Goal: Task Accomplishment & Management: Complete application form

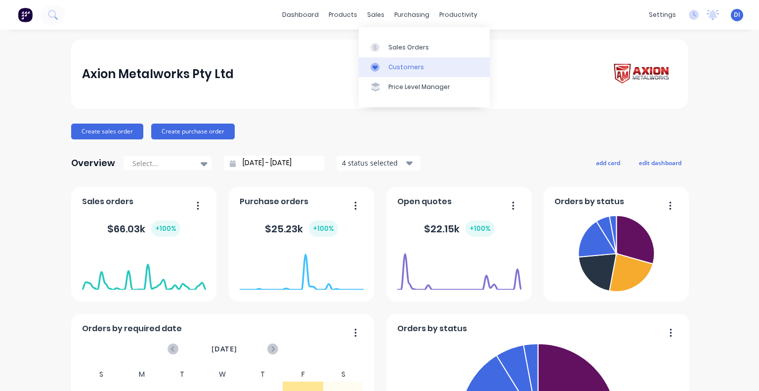
click at [389, 68] on div "Customers" at bounding box center [406, 67] width 36 height 9
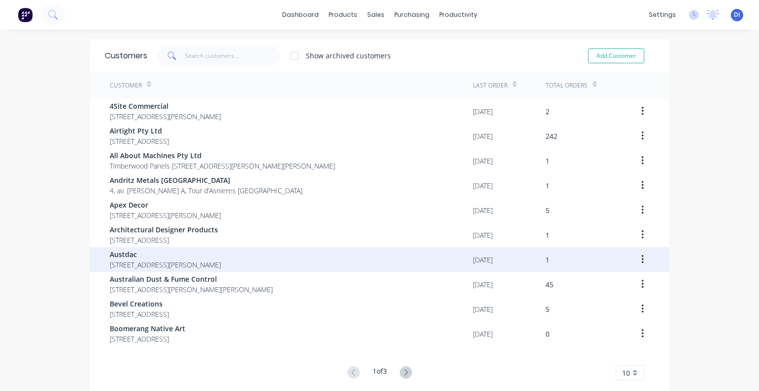
click at [191, 263] on span "[STREET_ADDRESS][PERSON_NAME]" at bounding box center [165, 264] width 111 height 10
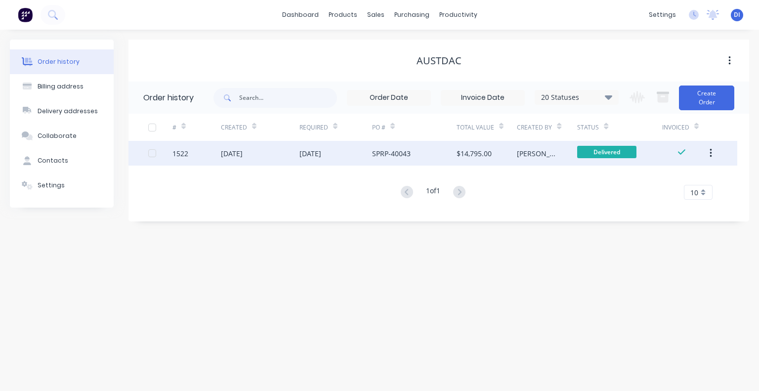
click at [516, 154] on div "$14,795.00" at bounding box center [486, 153] width 60 height 25
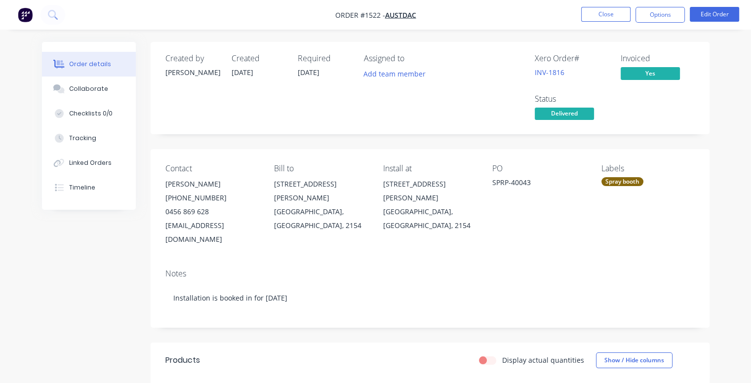
drag, startPoint x: 686, startPoint y: 65, endPoint x: 682, endPoint y: 52, distance: 13.1
click at [687, 65] on div "Invoiced Yes" at bounding box center [658, 68] width 74 height 29
click at [661, 17] on button "Options" at bounding box center [660, 15] width 49 height 16
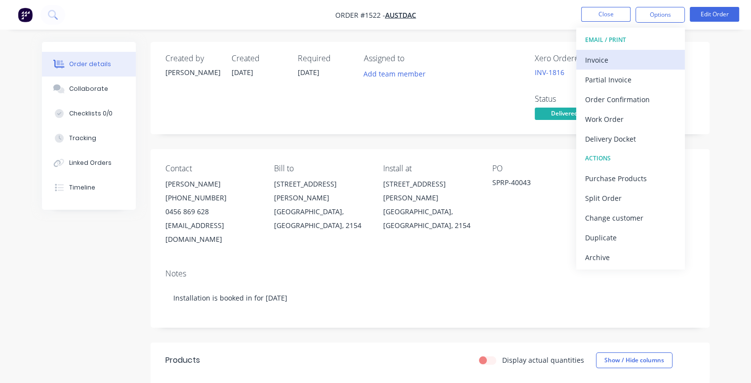
click at [614, 59] on div "Invoice" at bounding box center [630, 60] width 91 height 14
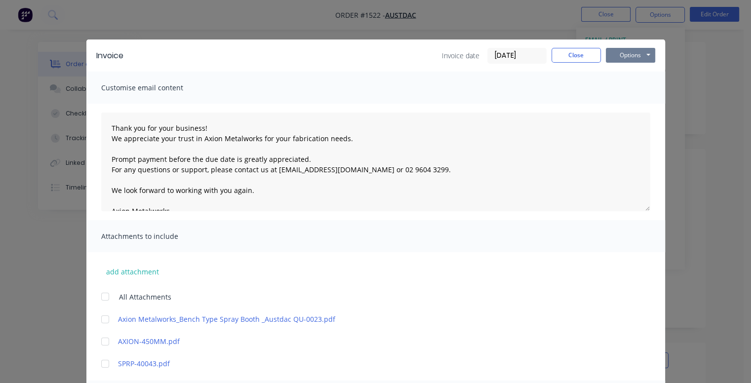
click at [613, 53] on button "Options" at bounding box center [630, 55] width 49 height 15
click at [627, 74] on button "Preview" at bounding box center [637, 73] width 63 height 16
click at [576, 50] on button "Close" at bounding box center [576, 55] width 49 height 15
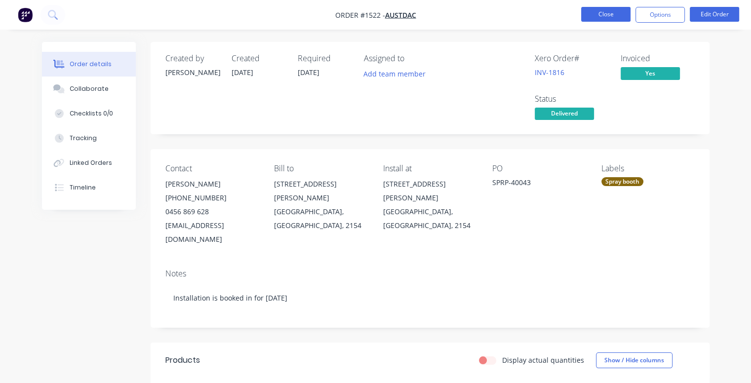
click at [595, 20] on button "Close" at bounding box center [605, 14] width 49 height 15
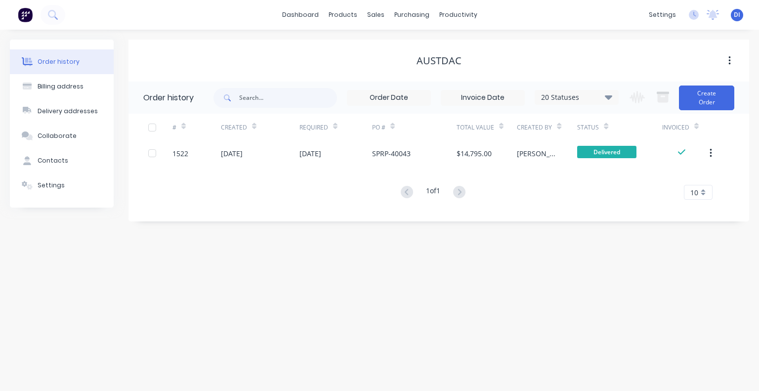
click at [364, 48] on div "Austdac" at bounding box center [438, 61] width 620 height 42
click at [373, 17] on div "sales" at bounding box center [375, 14] width 27 height 15
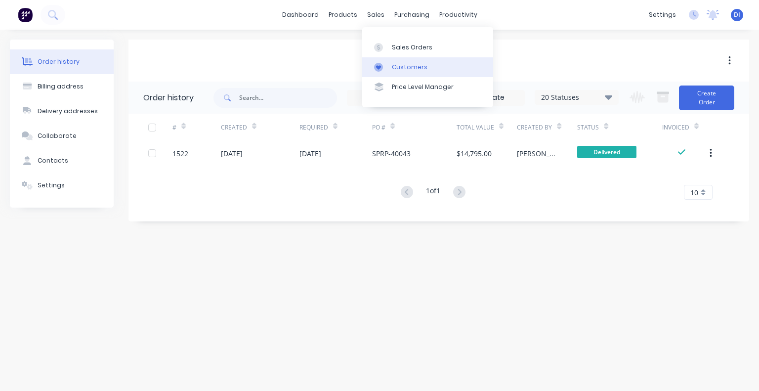
click at [396, 66] on div "Customers" at bounding box center [410, 67] width 36 height 9
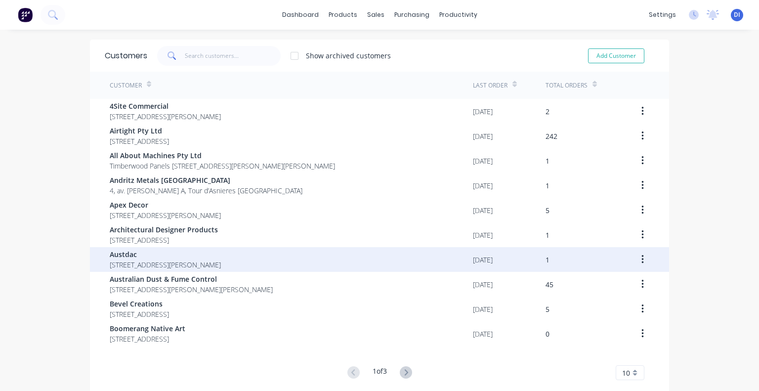
click at [221, 259] on span "[STREET_ADDRESS][PERSON_NAME]" at bounding box center [165, 264] width 111 height 10
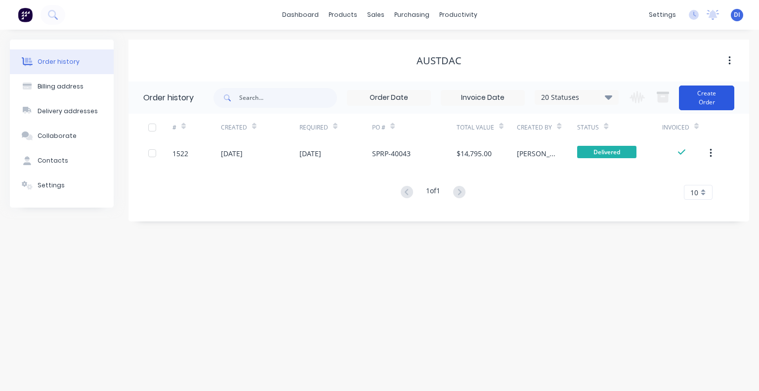
click at [700, 99] on button "Create Order" at bounding box center [706, 97] width 55 height 25
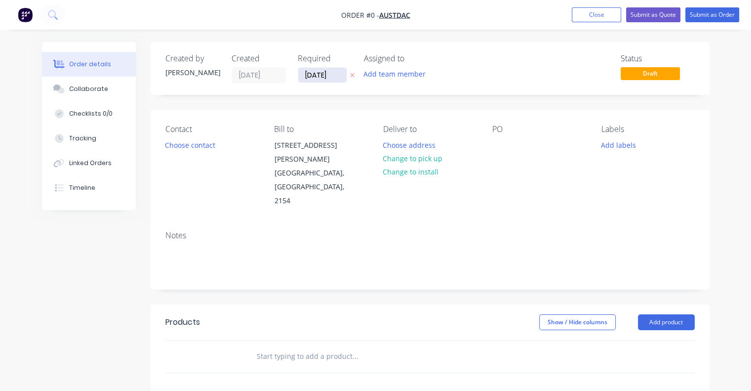
click at [326, 74] on input "[DATE]" at bounding box center [322, 75] width 48 height 15
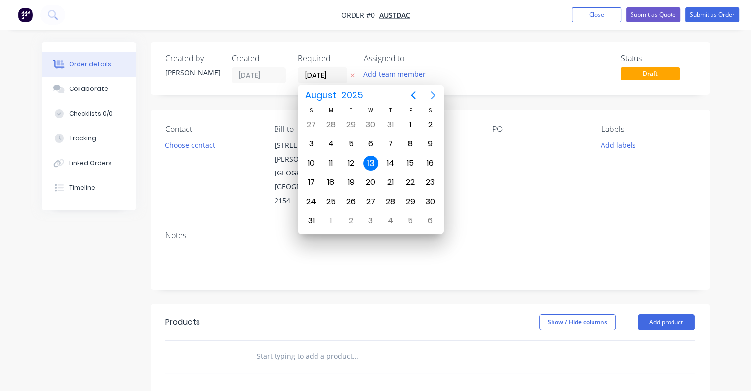
click at [435, 97] on icon "Next page" at bounding box center [433, 95] width 12 height 12
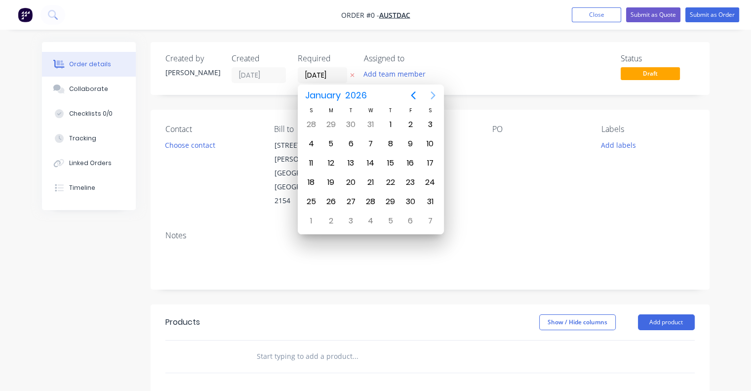
click at [435, 97] on icon "Next page" at bounding box center [433, 95] width 12 height 12
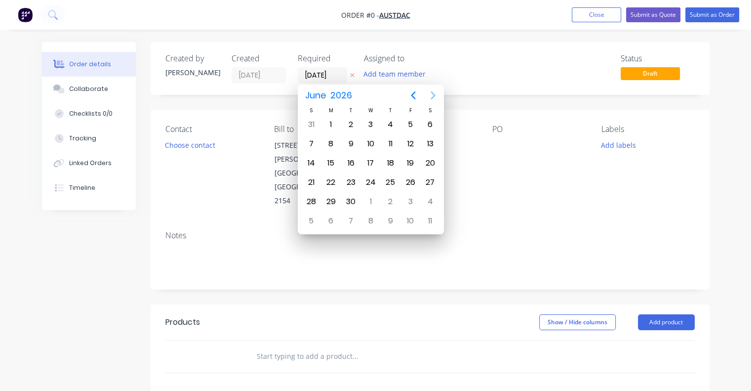
click at [435, 97] on icon "Next page" at bounding box center [433, 95] width 12 height 12
click at [435, 94] on icon "Next page" at bounding box center [433, 95] width 12 height 12
click at [332, 143] on div "3" at bounding box center [330, 143] width 15 height 15
type input "[DATE]"
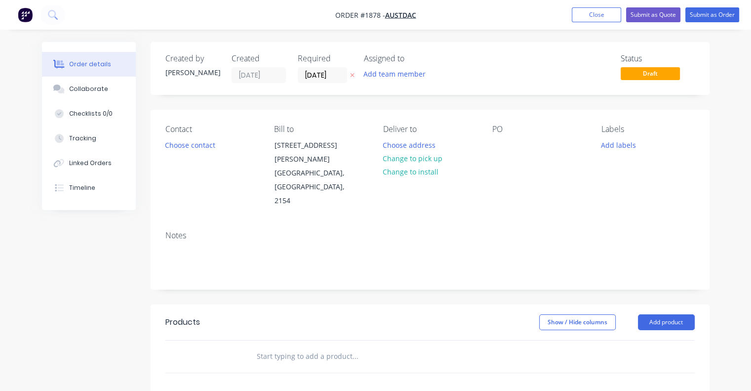
click at [212, 157] on div "Contact Choose contact" at bounding box center [211, 165] width 93 height 83
click at [204, 144] on button "Choose contact" at bounding box center [190, 144] width 61 height 13
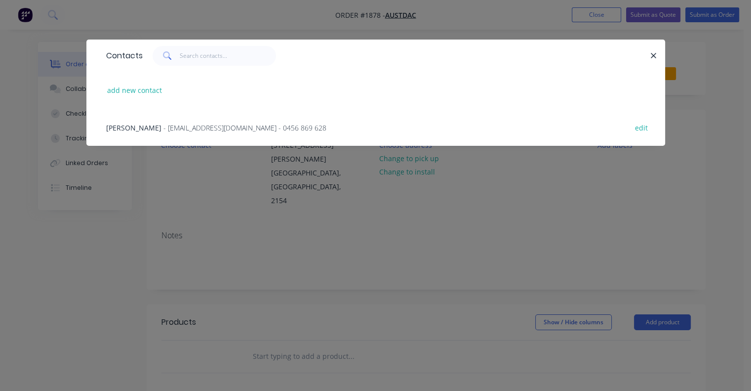
click at [193, 129] on span "- [EMAIL_ADDRESS][DOMAIN_NAME] - 0456 869 628" at bounding box center [244, 127] width 163 height 9
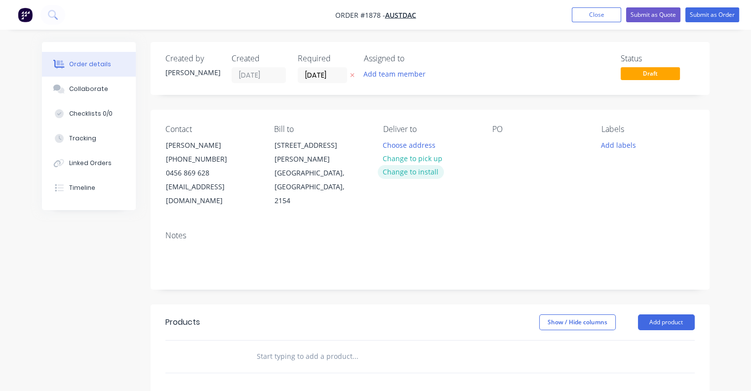
click at [411, 168] on button "Change to install" at bounding box center [411, 171] width 66 height 13
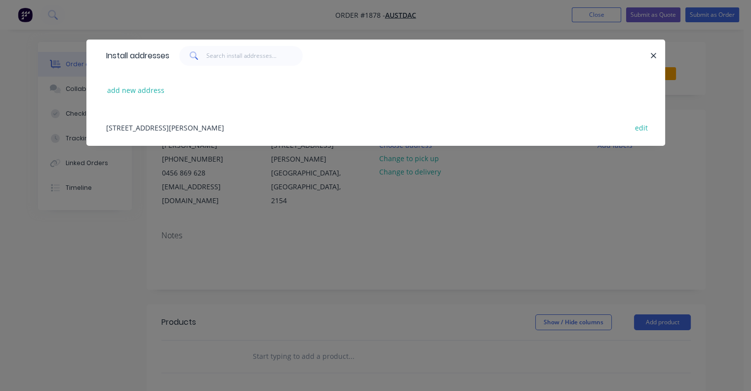
click at [192, 128] on div "[STREET_ADDRESS][PERSON_NAME] edit" at bounding box center [375, 127] width 549 height 37
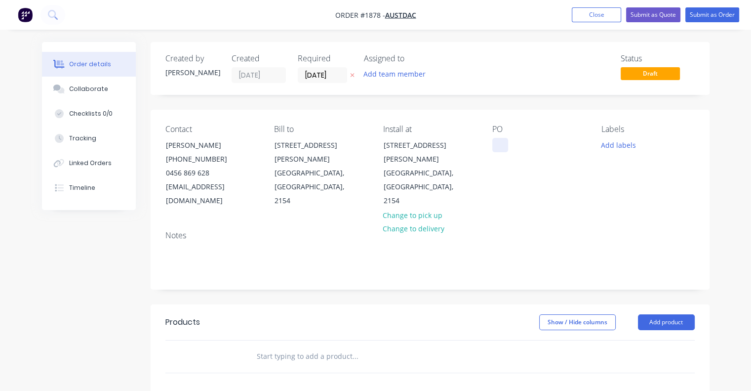
click at [497, 144] on div at bounding box center [500, 145] width 16 height 14
click at [616, 145] on button "Add labels" at bounding box center [618, 144] width 45 height 13
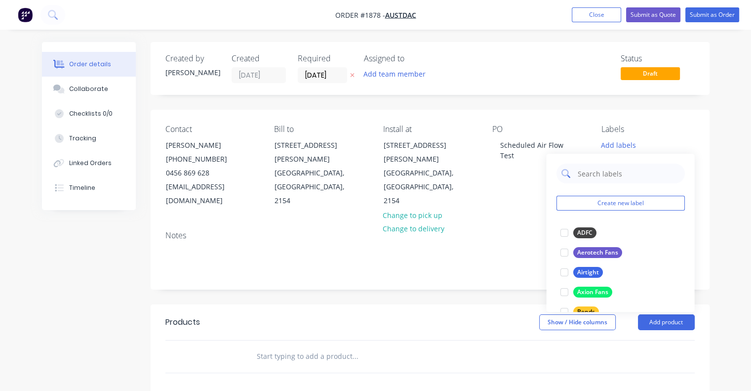
click at [606, 169] on input "text" at bounding box center [627, 173] width 103 height 20
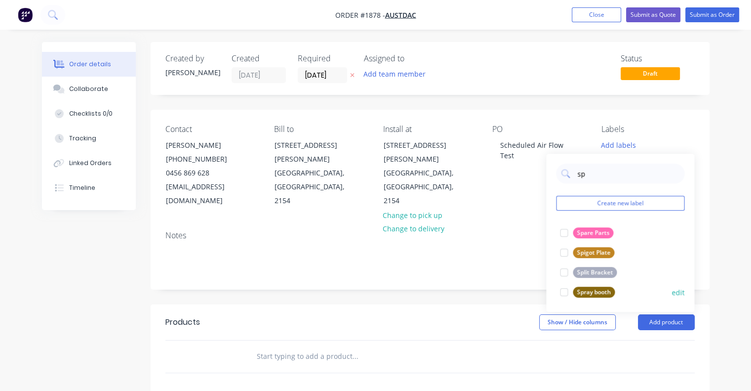
click at [572, 290] on div at bounding box center [564, 292] width 20 height 20
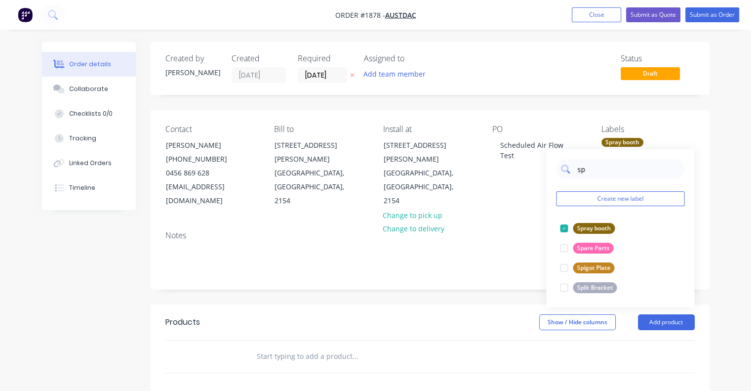
click at [597, 166] on input "sp" at bounding box center [627, 169] width 103 height 20
type input "ser"
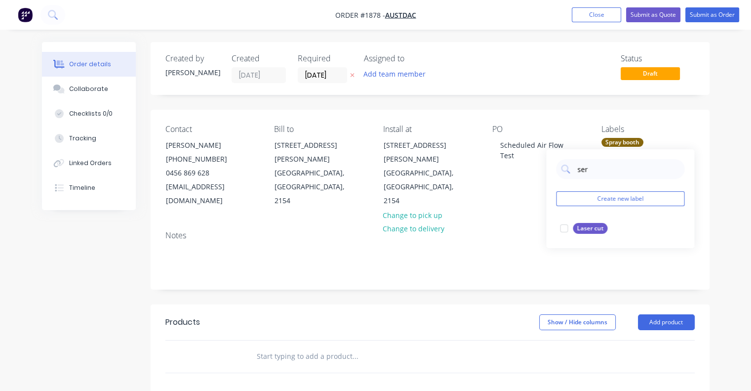
click at [727, 136] on div "Order details Collaborate Checklists 0/0 Tracking Linked Orders Timeline Order …" at bounding box center [375, 312] width 751 height 625
click at [326, 346] on input "text" at bounding box center [355, 356] width 198 height 20
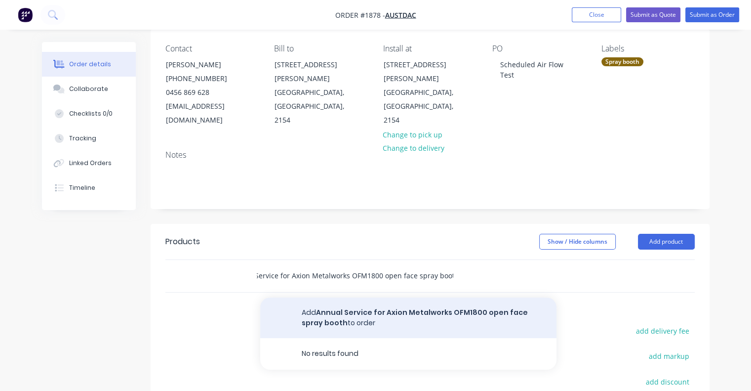
scroll to position [99, 0]
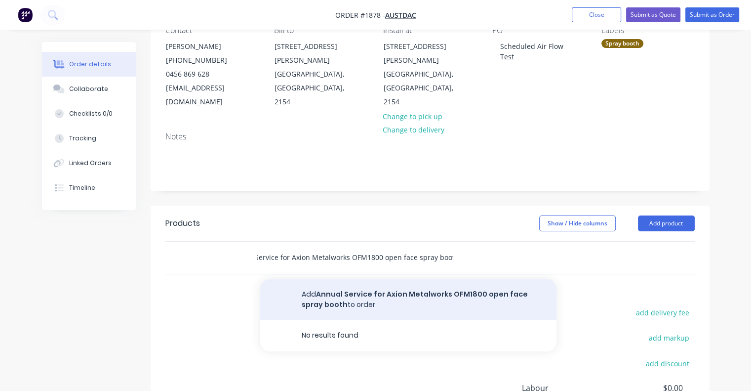
type input "Annual Service for Axion Metalworks OFM1800 open face spray booth"
click at [393, 283] on button "Add Annual Service for Axion Metalworks OFM1800 open face spray booth to order" at bounding box center [408, 299] width 296 height 40
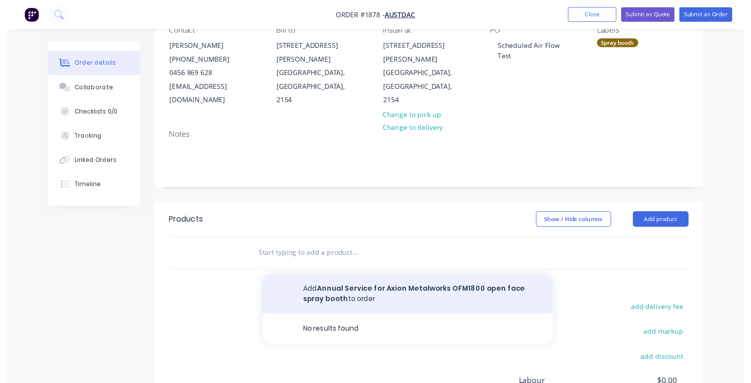
scroll to position [0, 0]
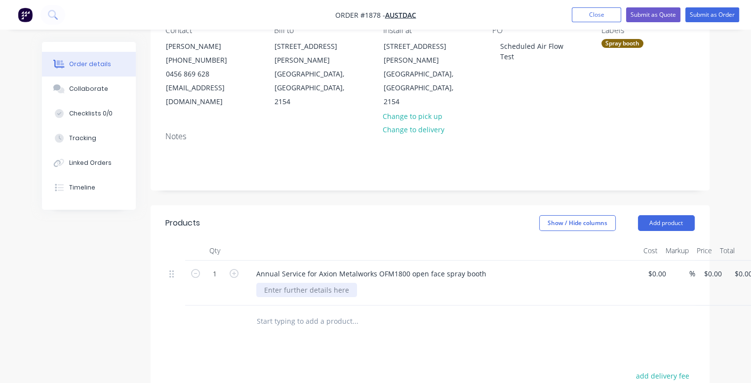
click at [282, 283] on div at bounding box center [306, 290] width 101 height 14
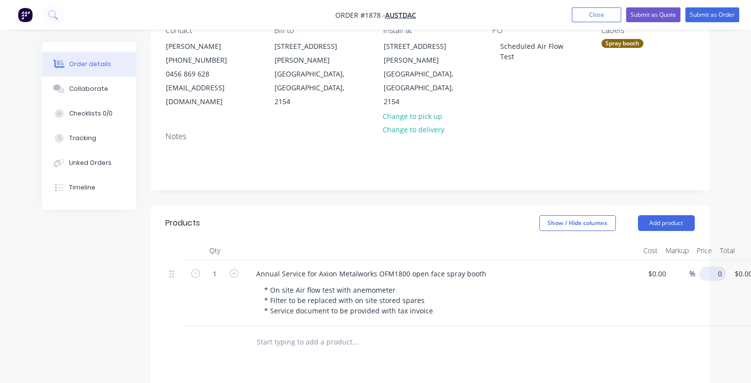
click at [711, 267] on input "0" at bounding box center [714, 274] width 23 height 14
type input "$380.00"
click at [717, 288] on div "$380.00 380" at bounding box center [707, 294] width 25 height 66
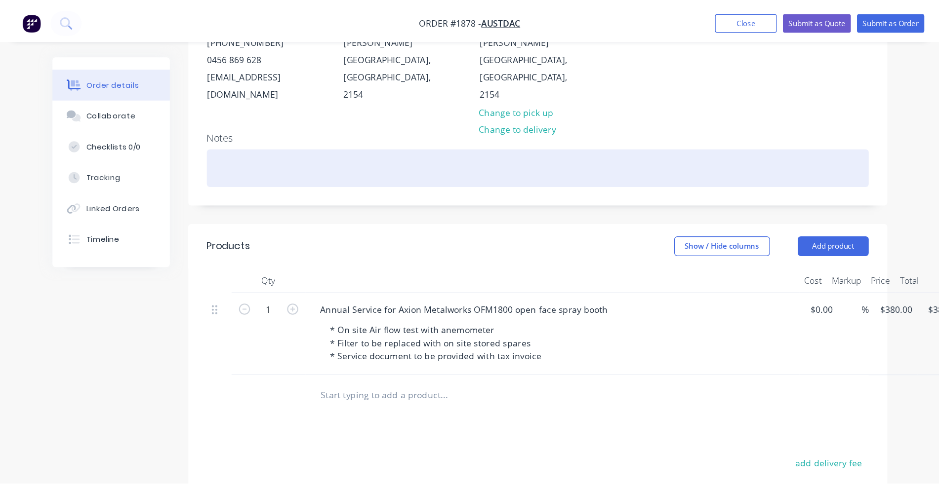
scroll to position [148, 0]
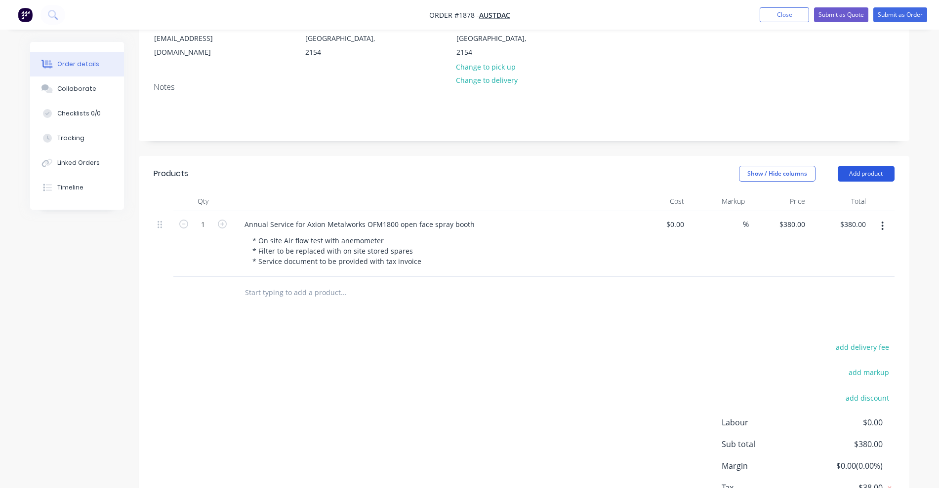
click at [758, 166] on button "Add product" at bounding box center [866, 174] width 57 height 16
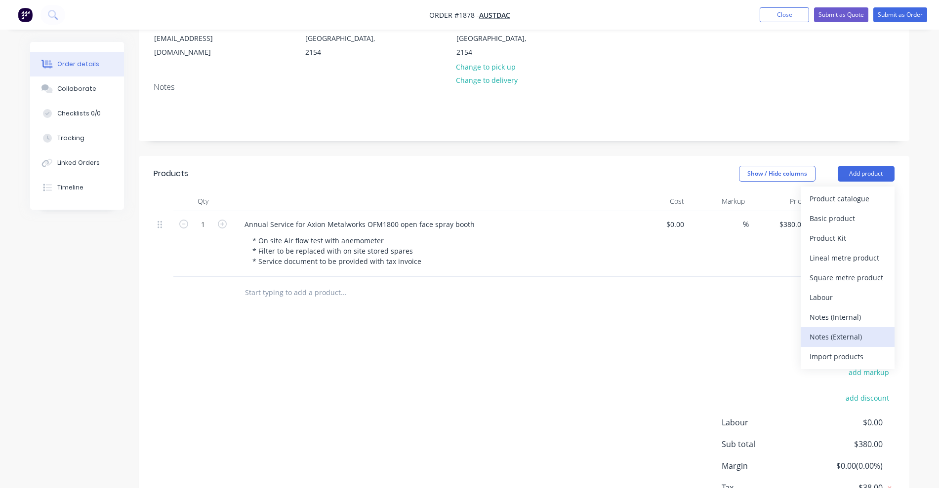
click at [758, 330] on div "Notes (External)" at bounding box center [847, 337] width 76 height 14
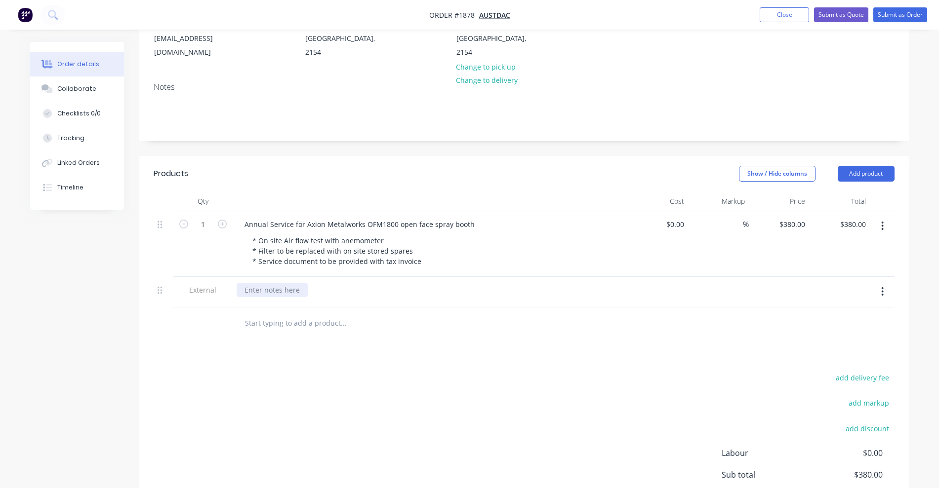
click at [289, 283] on div at bounding box center [272, 290] width 71 height 14
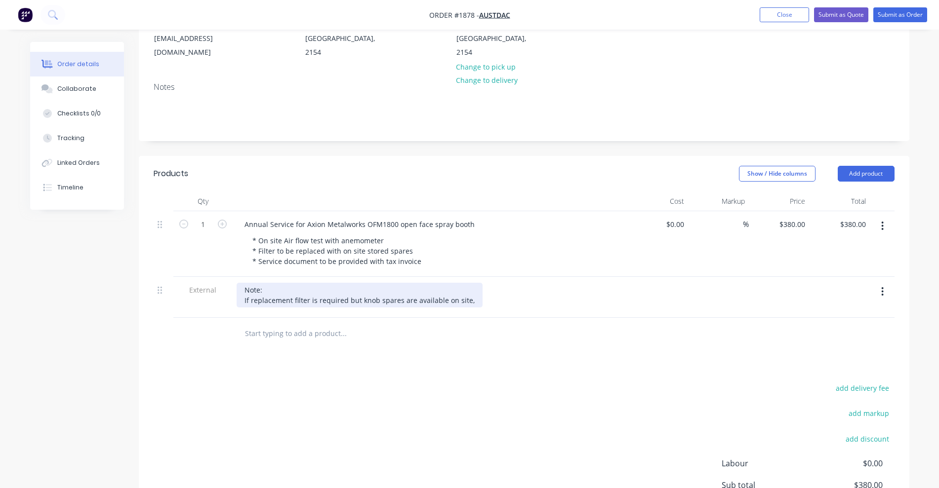
click at [366, 285] on div "Note: If replacement filter is required but knob spares are available on site," at bounding box center [360, 295] width 246 height 25
drag, startPoint x: 459, startPoint y: 287, endPoint x: 464, endPoint y: 289, distance: 5.3
click at [460, 287] on div "Note: If replacement filter is required but no spares are available on site," at bounding box center [356, 295] width 238 height 25
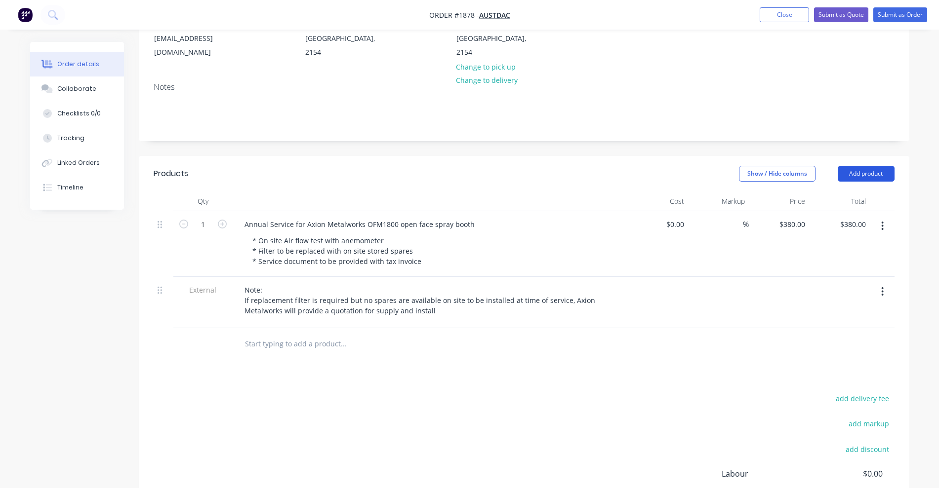
click at [758, 166] on button "Add product" at bounding box center [866, 174] width 57 height 16
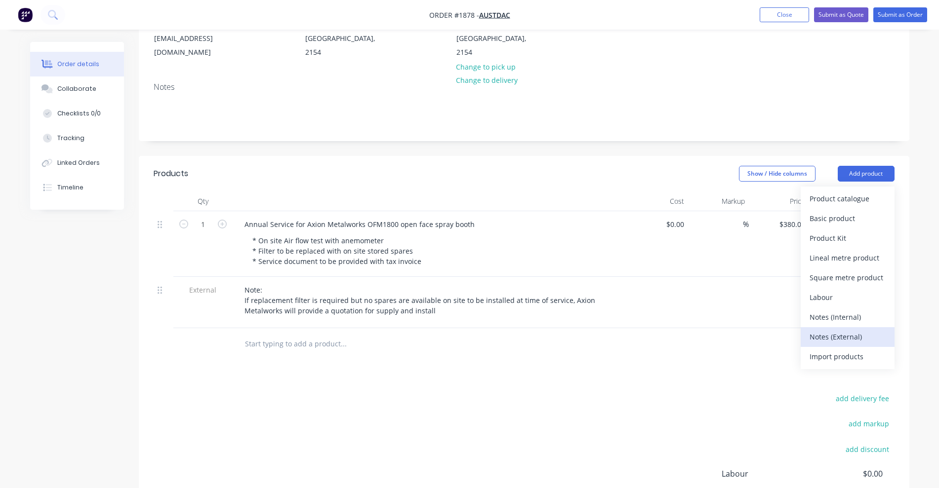
click at [758, 330] on div "Notes (External)" at bounding box center [847, 337] width 76 height 14
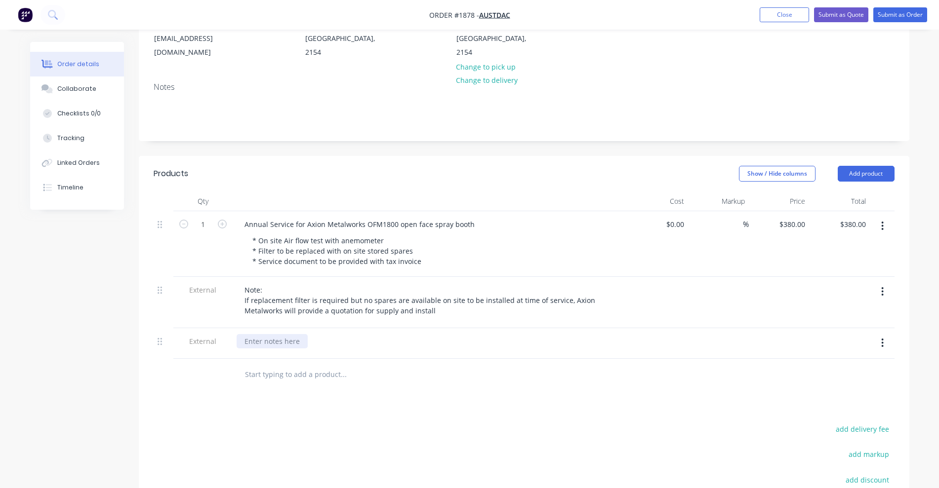
click at [275, 334] on div at bounding box center [272, 341] width 71 height 14
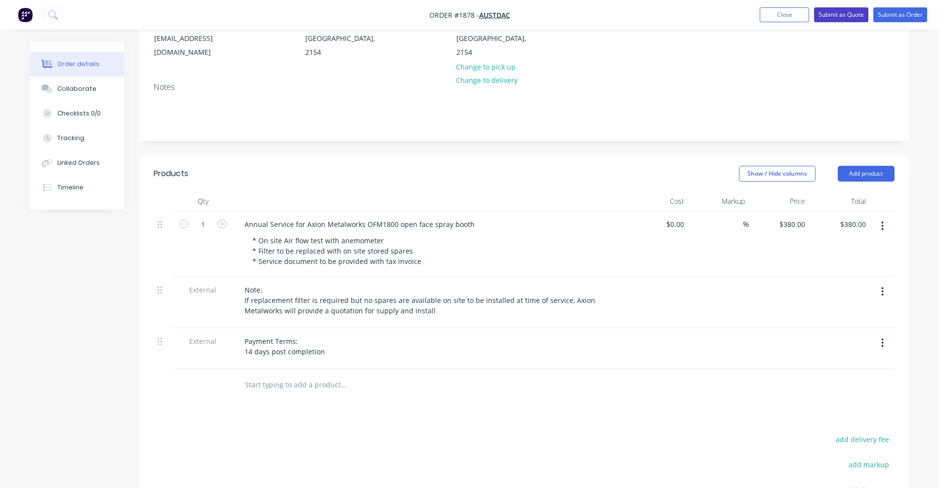
drag, startPoint x: 845, startPoint y: 12, endPoint x: 831, endPoint y: 60, distance: 50.5
click at [758, 67] on div "Order #1878 - Austdac Add product Close Submit as Quote Submit as Order Order d…" at bounding box center [469, 253] width 939 height 802
click at [758, 10] on button "Submit as Quote" at bounding box center [841, 14] width 54 height 15
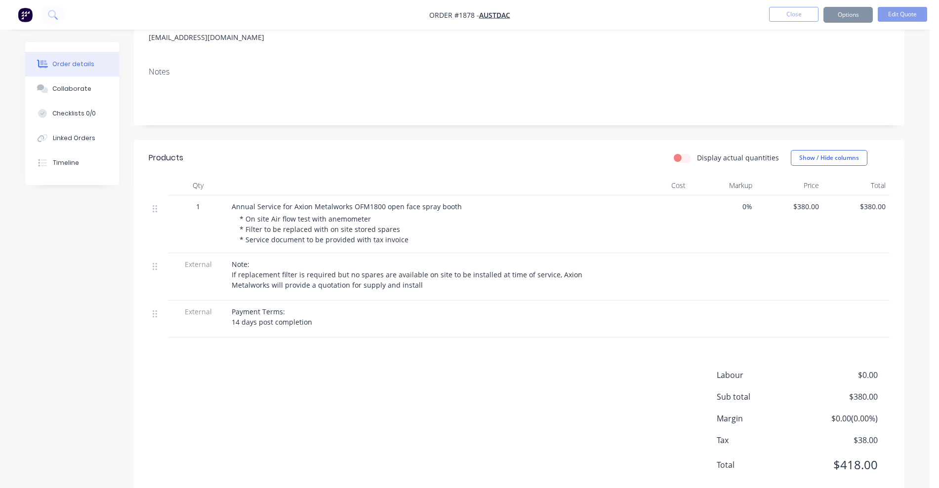
scroll to position [0, 0]
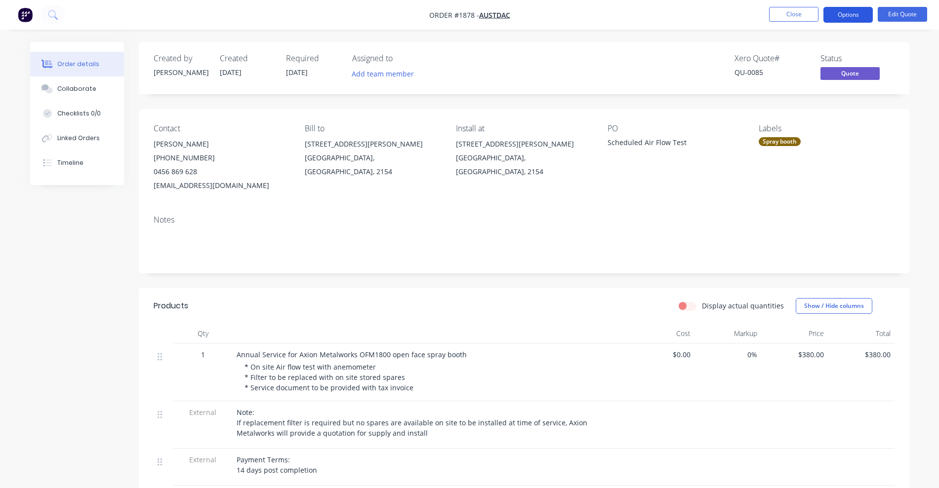
click at [758, 16] on button "Options" at bounding box center [847, 15] width 49 height 16
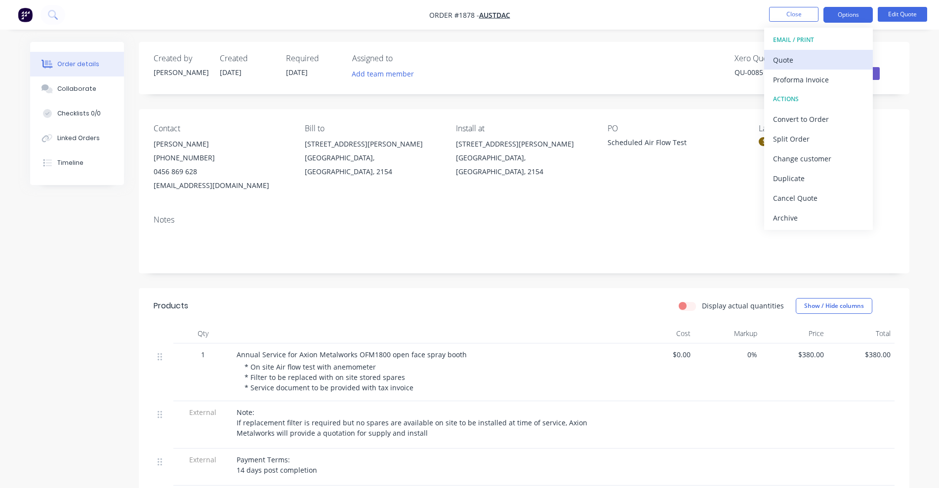
click at [758, 62] on div "Quote" at bounding box center [818, 60] width 91 height 14
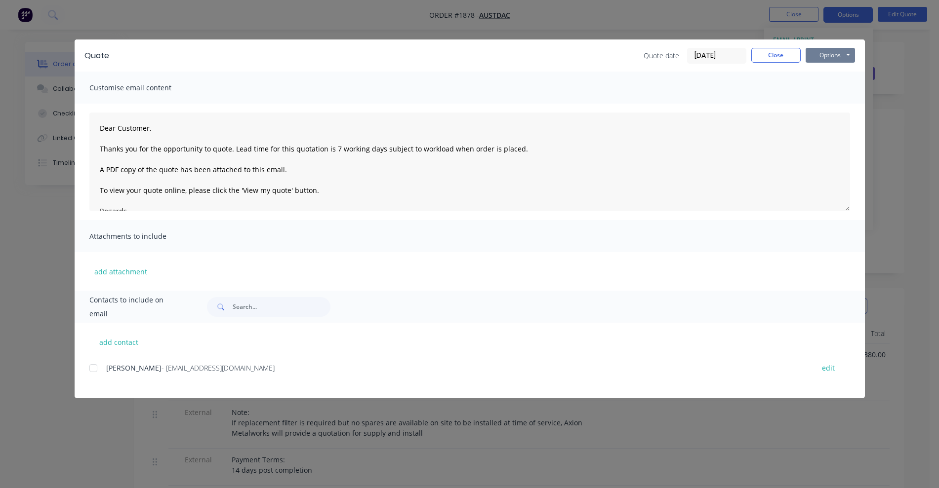
click at [758, 56] on button "Options" at bounding box center [829, 55] width 49 height 15
click at [758, 90] on button "Print" at bounding box center [836, 89] width 63 height 16
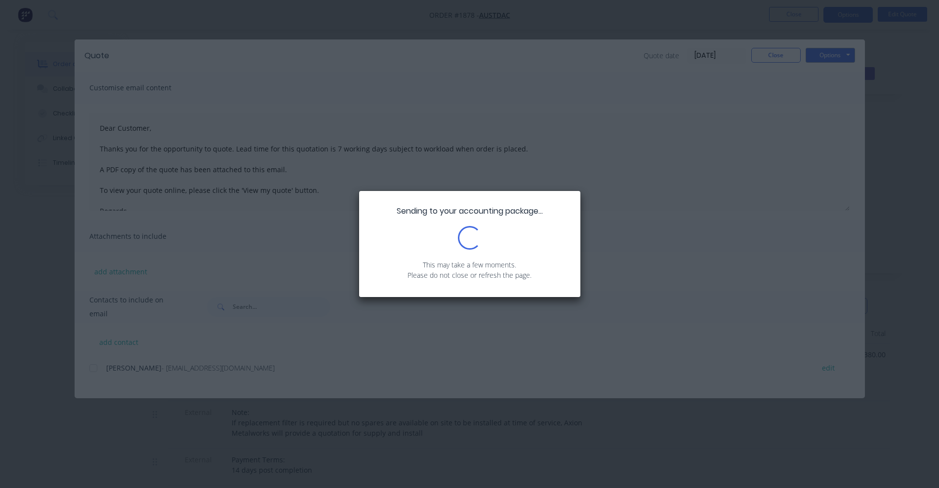
click at [686, 209] on div "Sending to your accounting package... Loading... This may take a few moments. P…" at bounding box center [469, 244] width 939 height 488
